Goal: Task Accomplishment & Management: Use online tool/utility

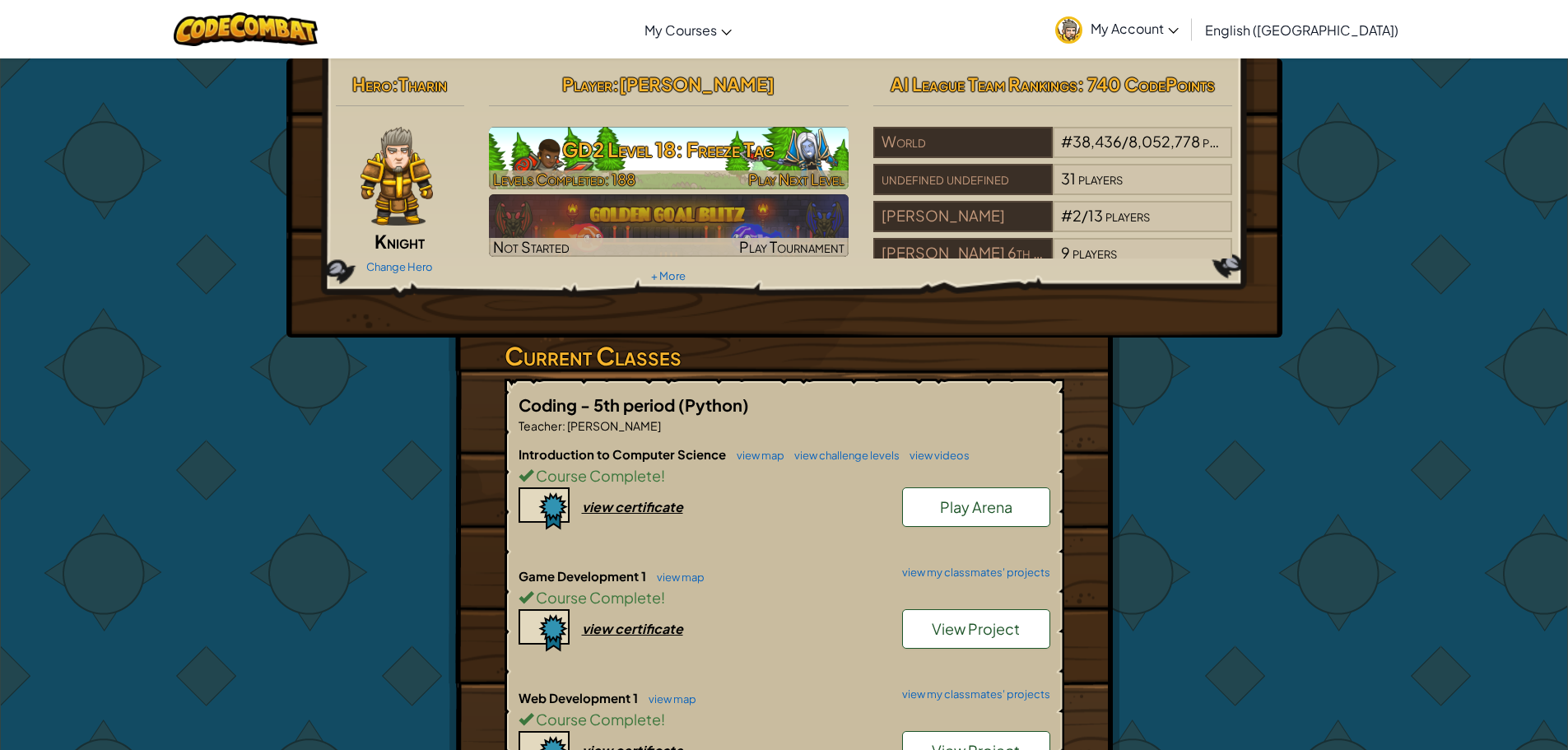
click at [665, 167] on h3 "GD2 Level 18: Freeze Tag" at bounding box center [668, 149] width 360 height 37
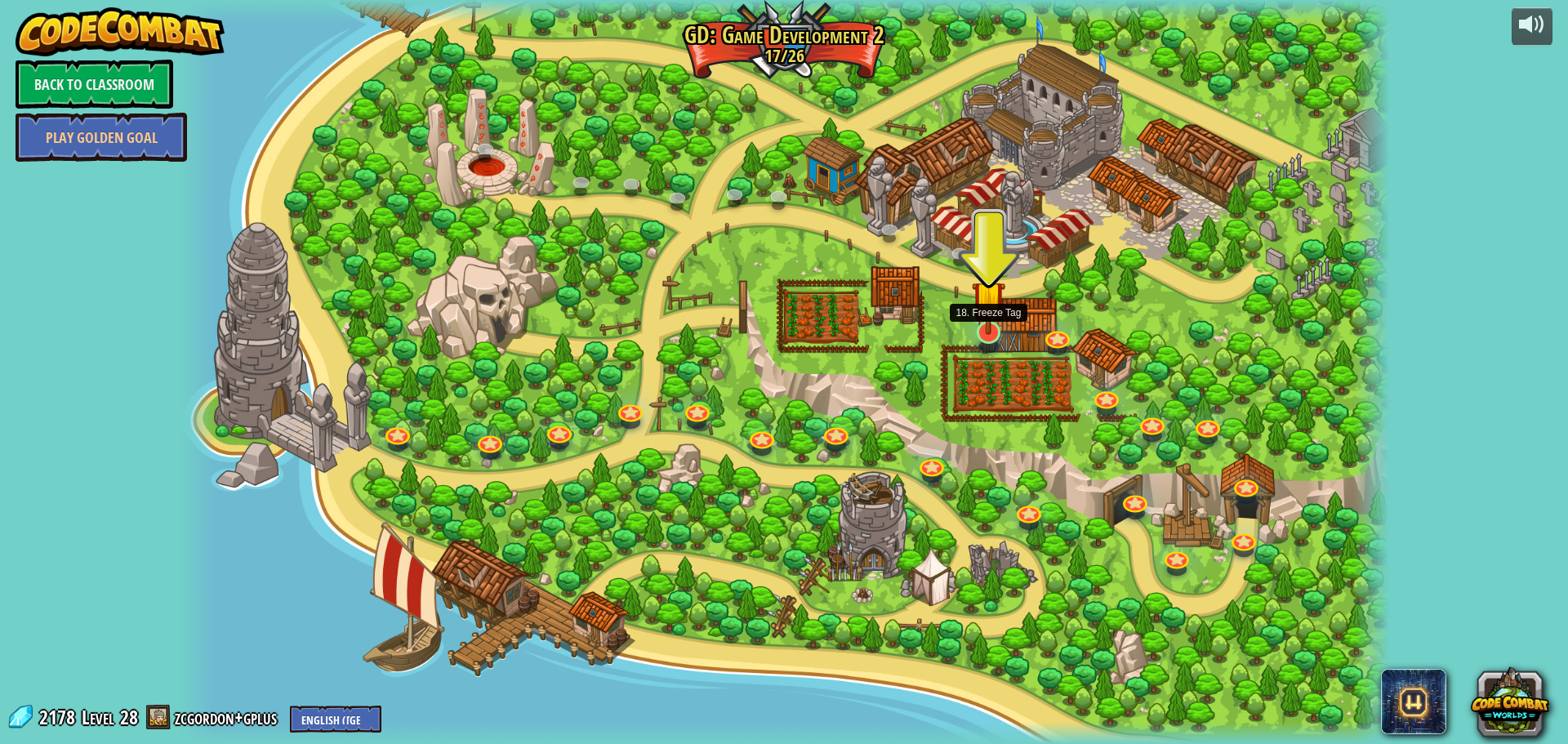
click at [996, 334] on img at bounding box center [987, 297] width 32 height 75
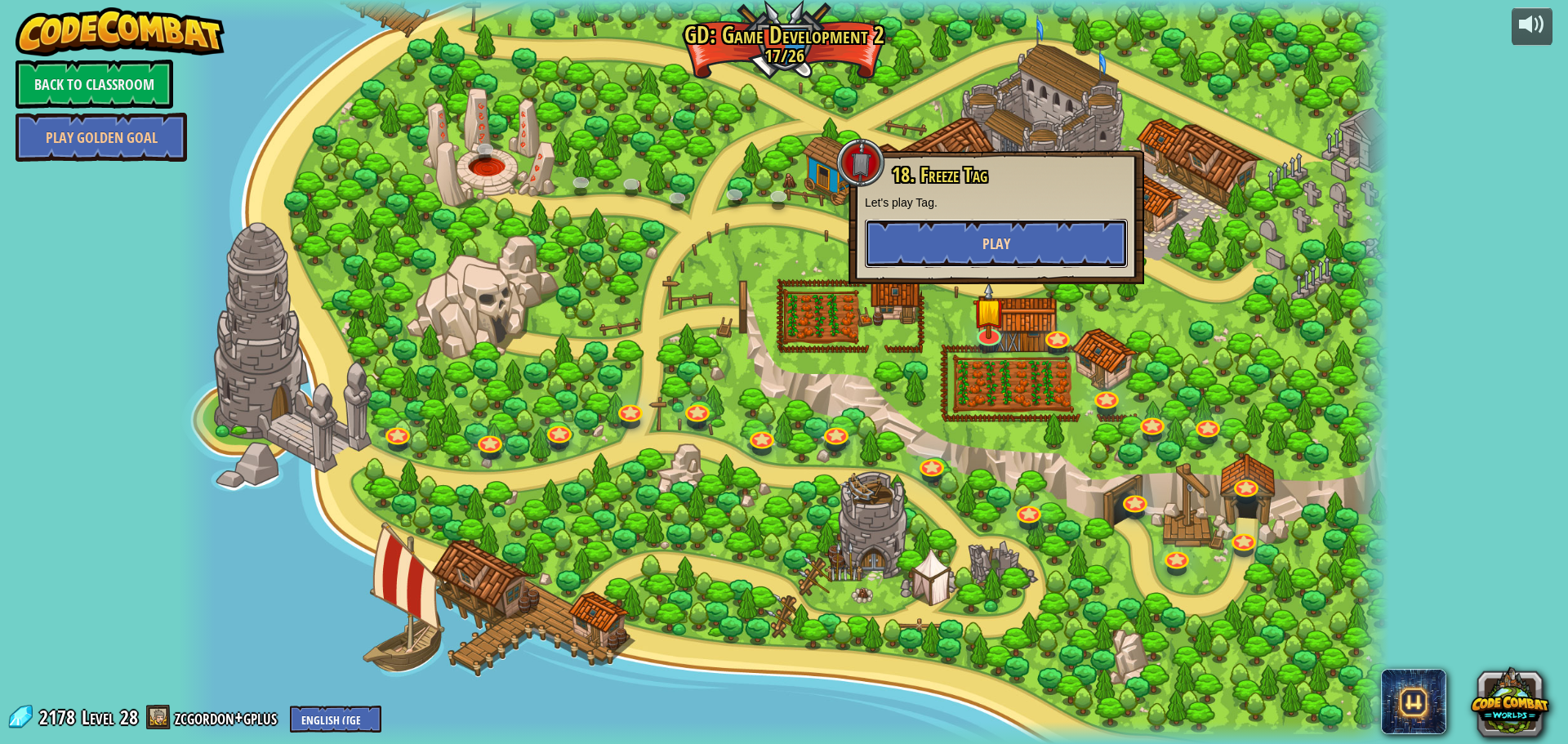
click at [1018, 245] on button "Play" at bounding box center [996, 244] width 262 height 49
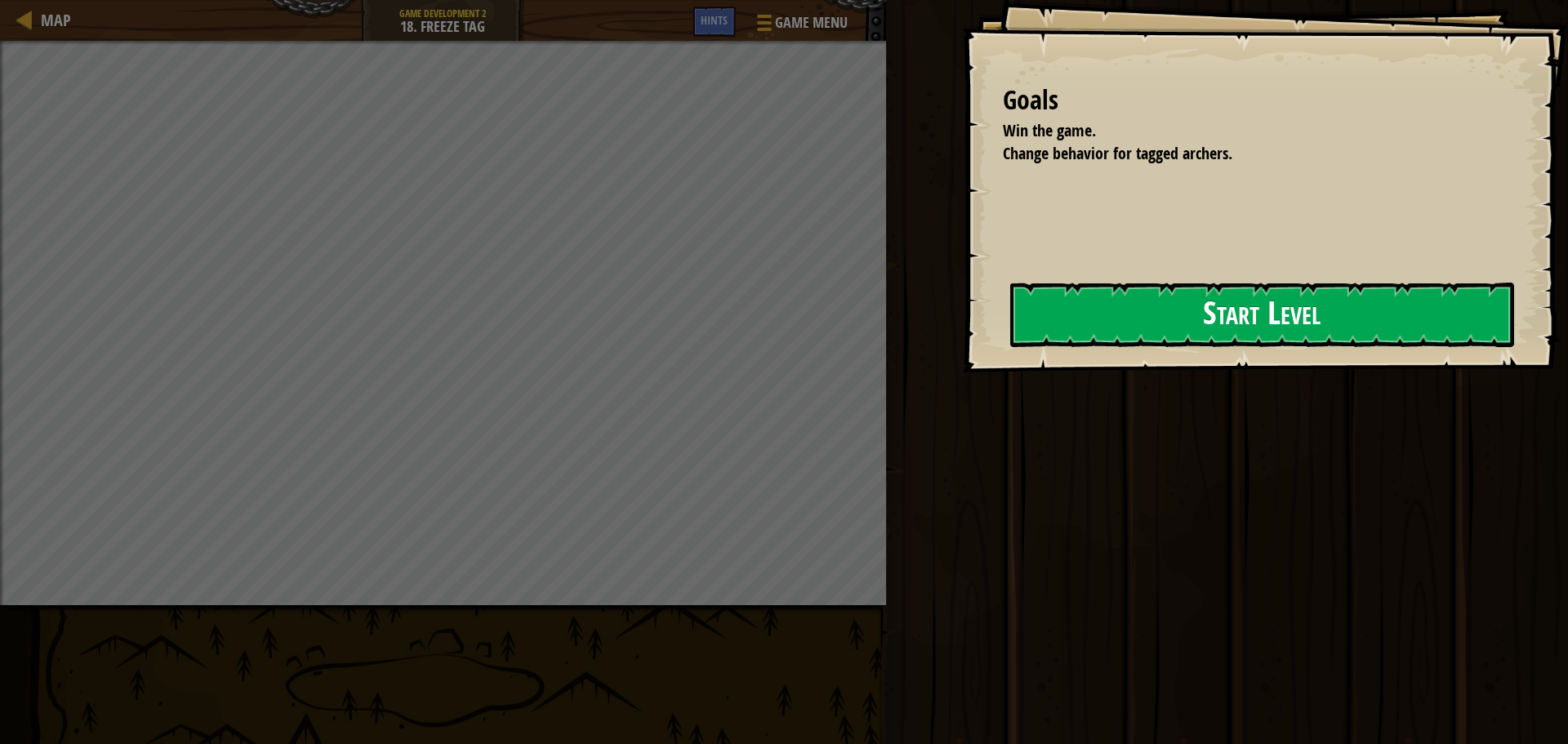
click at [1010, 330] on button "Start Level" at bounding box center [1262, 315] width 504 height 64
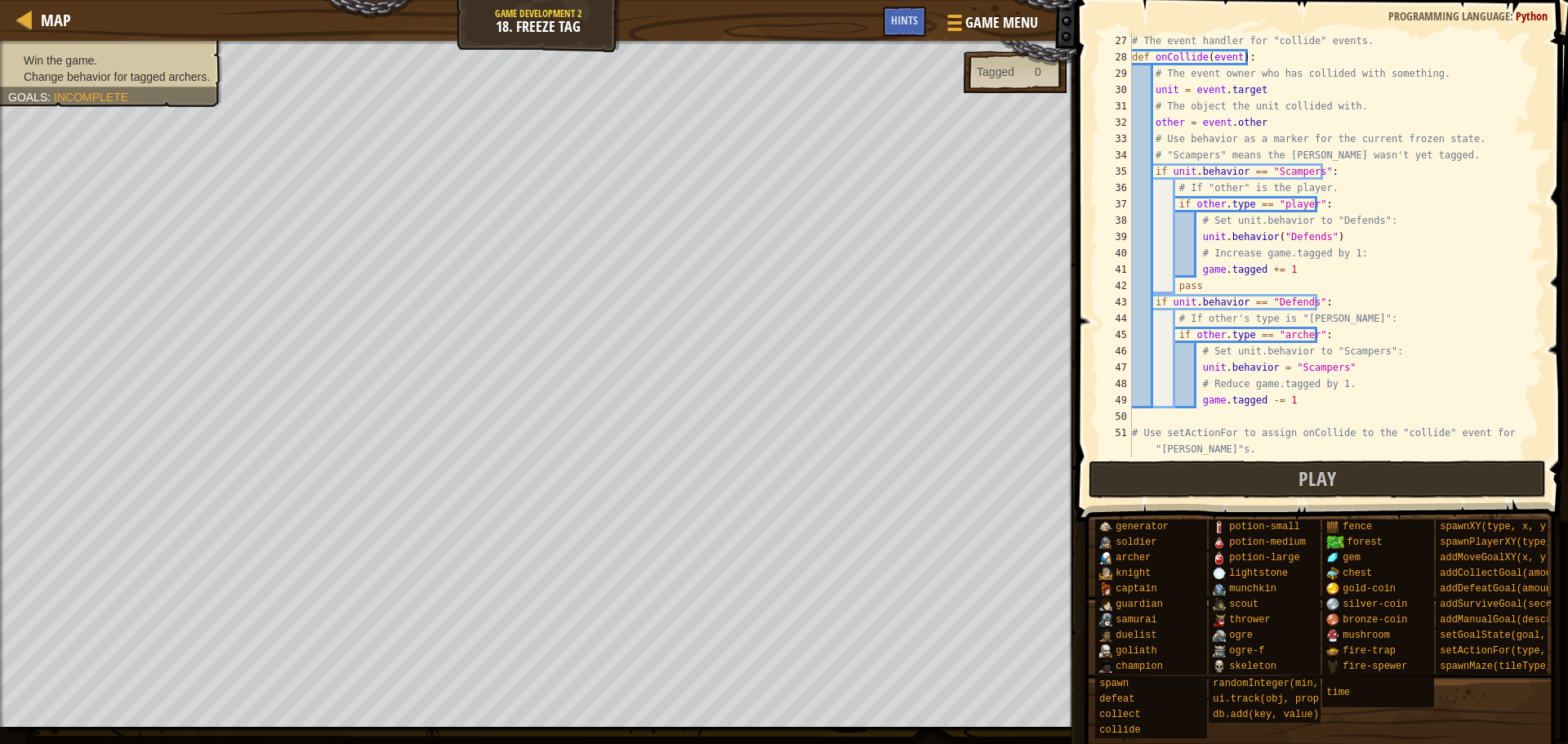
scroll to position [327, 0]
